Goal: Transaction & Acquisition: Purchase product/service

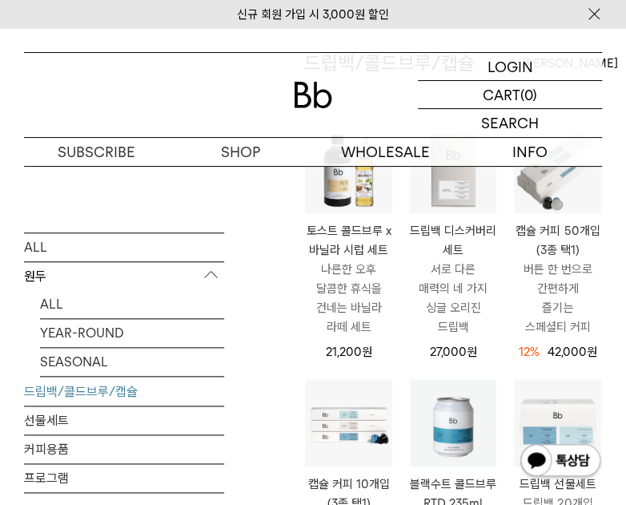
scroll to position [187, 0]
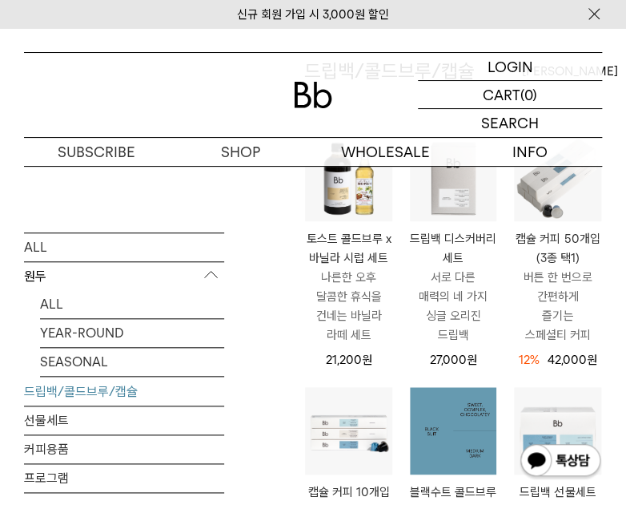
click at [439, 450] on img at bounding box center [453, 430] width 87 height 87
